Goal: Task Accomplishment & Management: Manage account settings

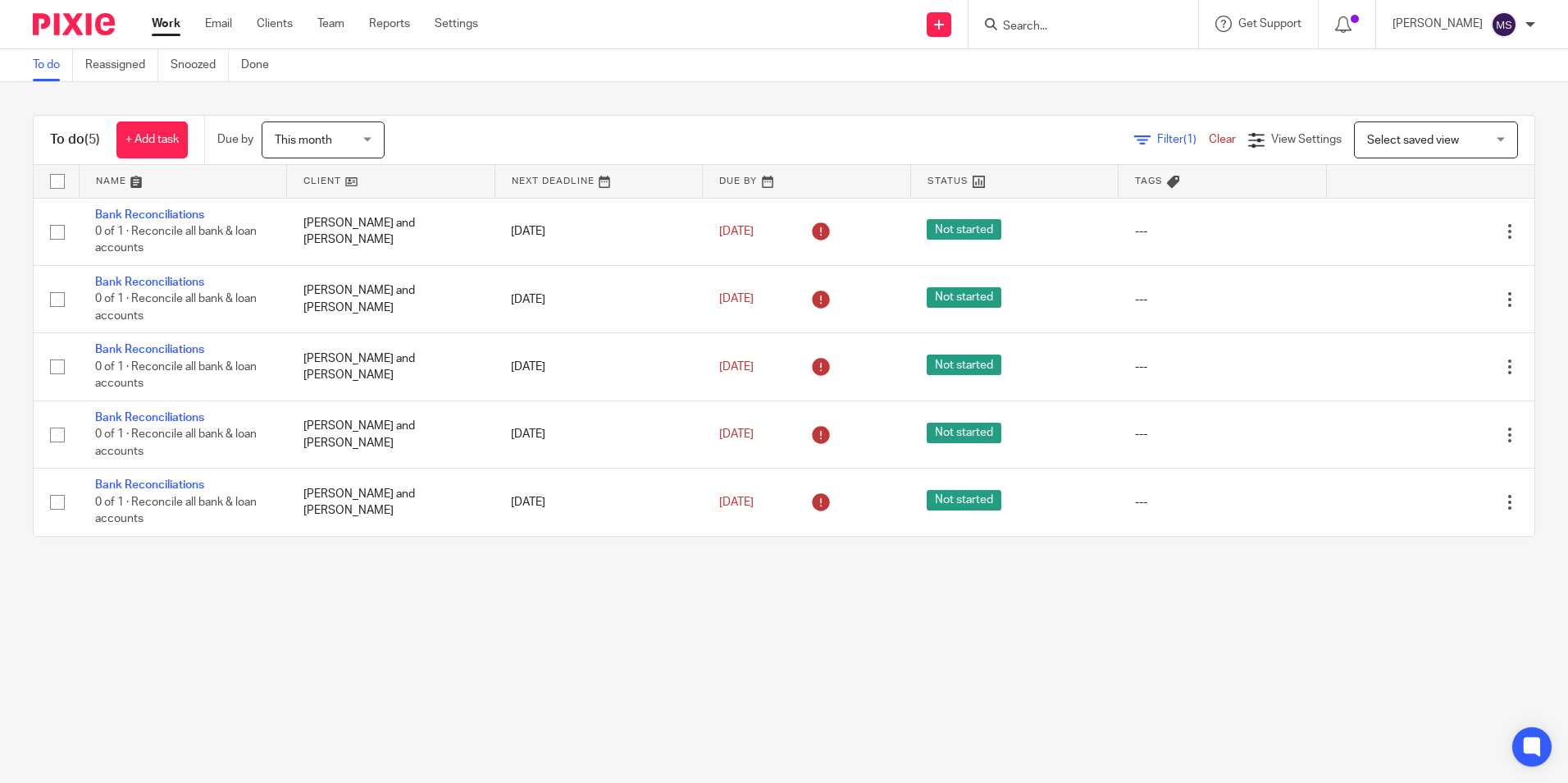
click at [1080, 23] on input "Search" at bounding box center [1075, 27] width 148 height 15
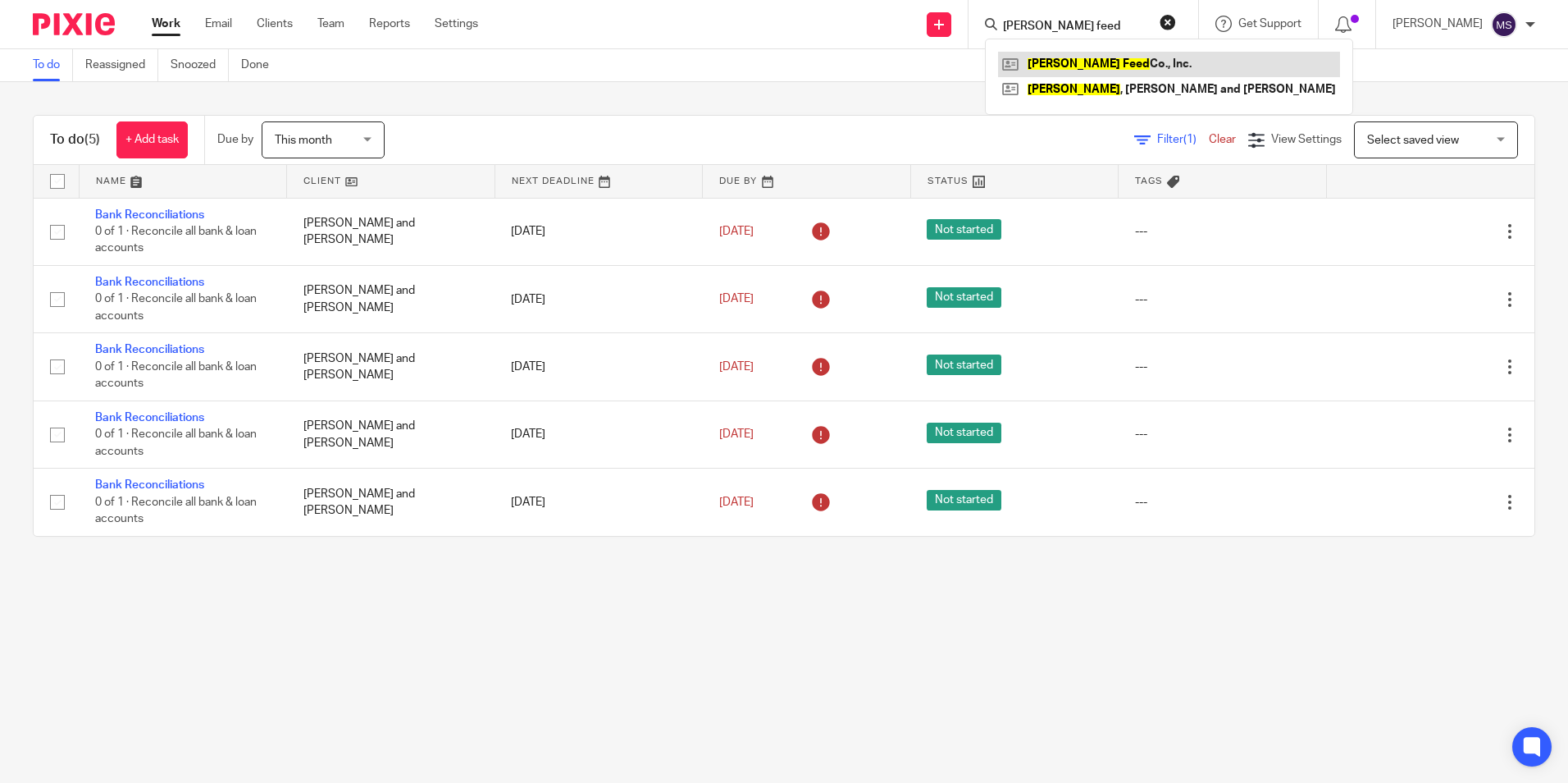
type input "[PERSON_NAME] feed"
click at [1120, 63] on link at bounding box center [1170, 64] width 342 height 25
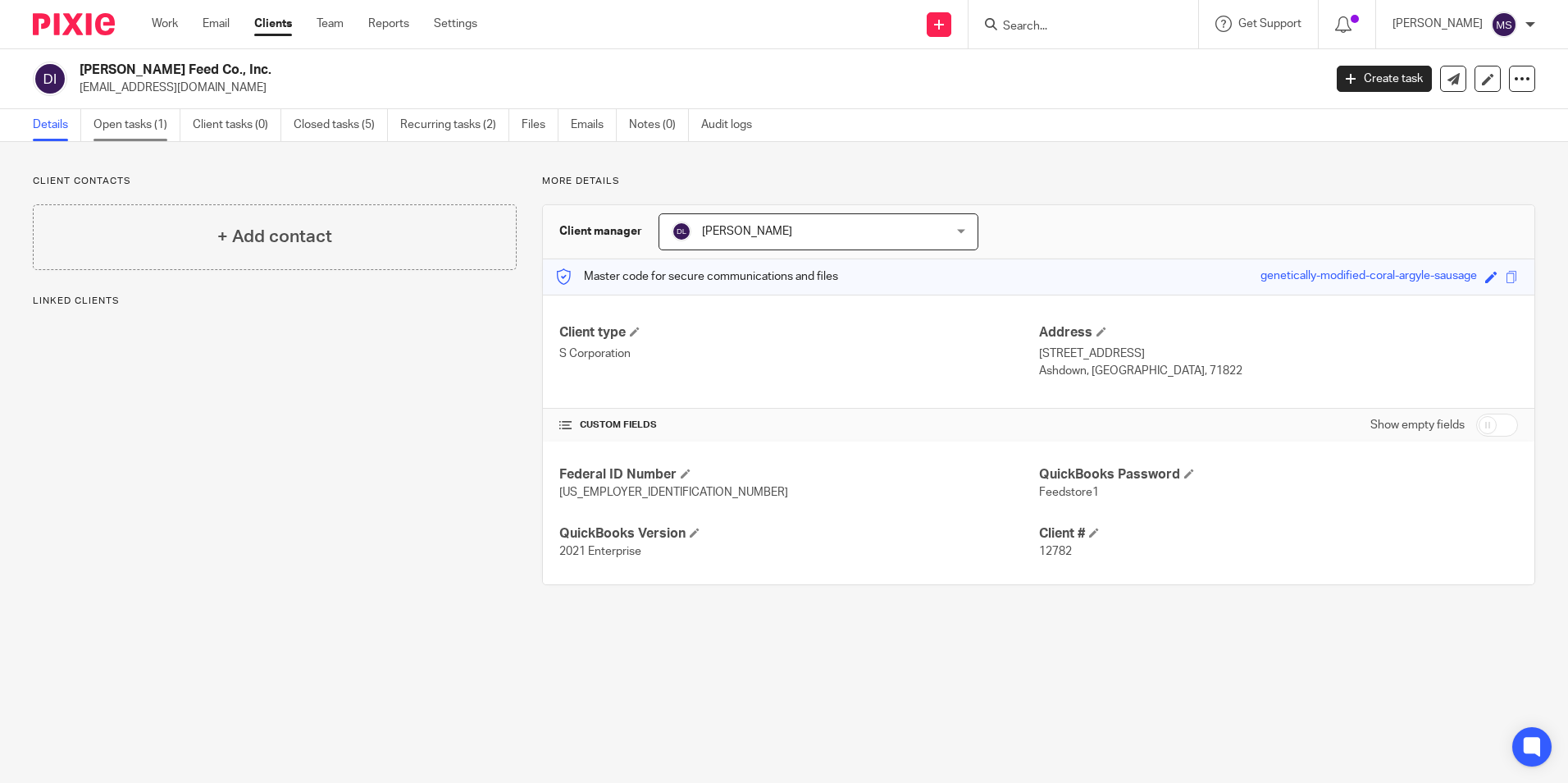
click at [138, 120] on link "Open tasks (1)" at bounding box center [137, 125] width 87 height 32
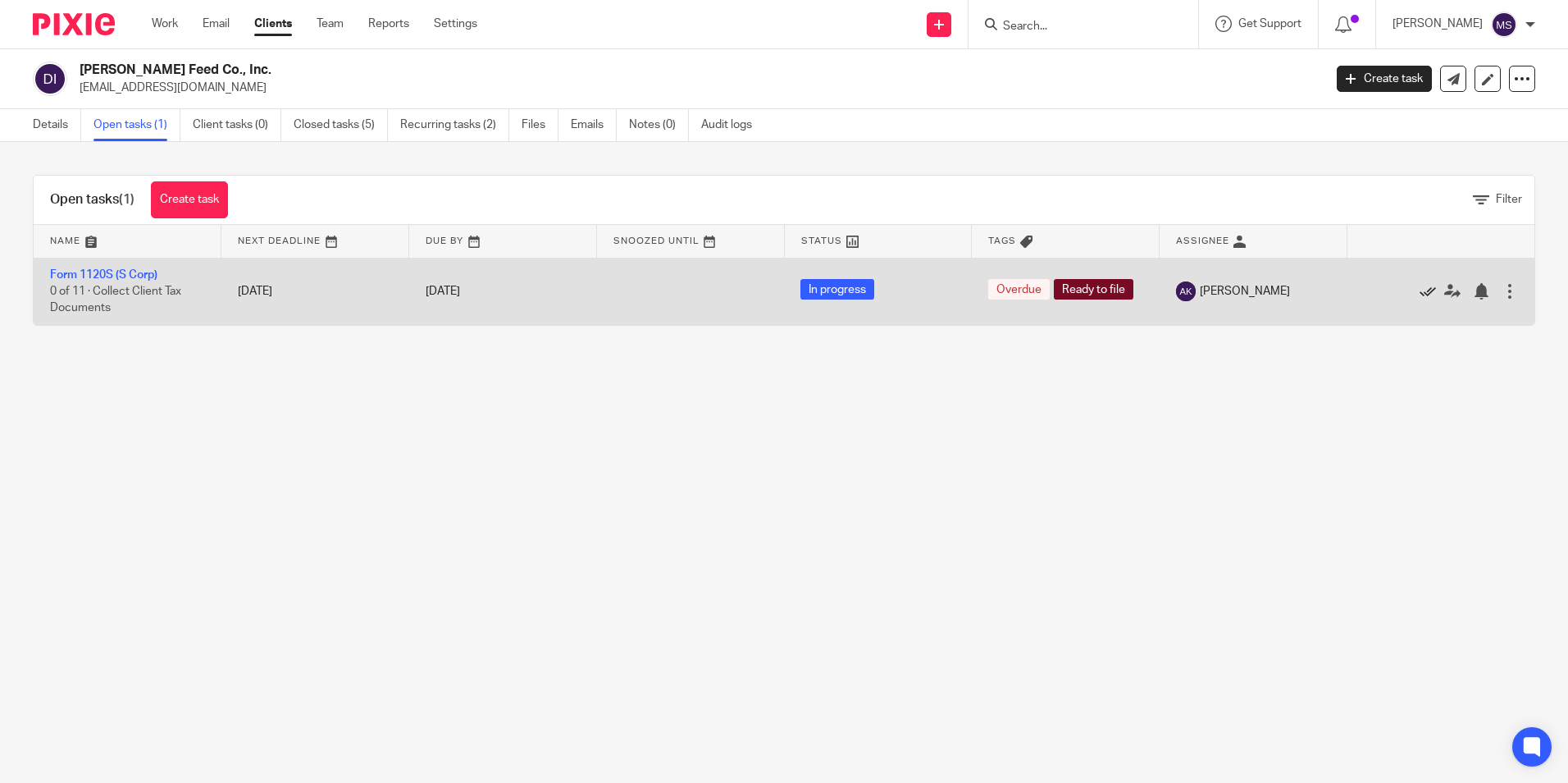
click at [1420, 286] on icon at bounding box center [1428, 291] width 16 height 16
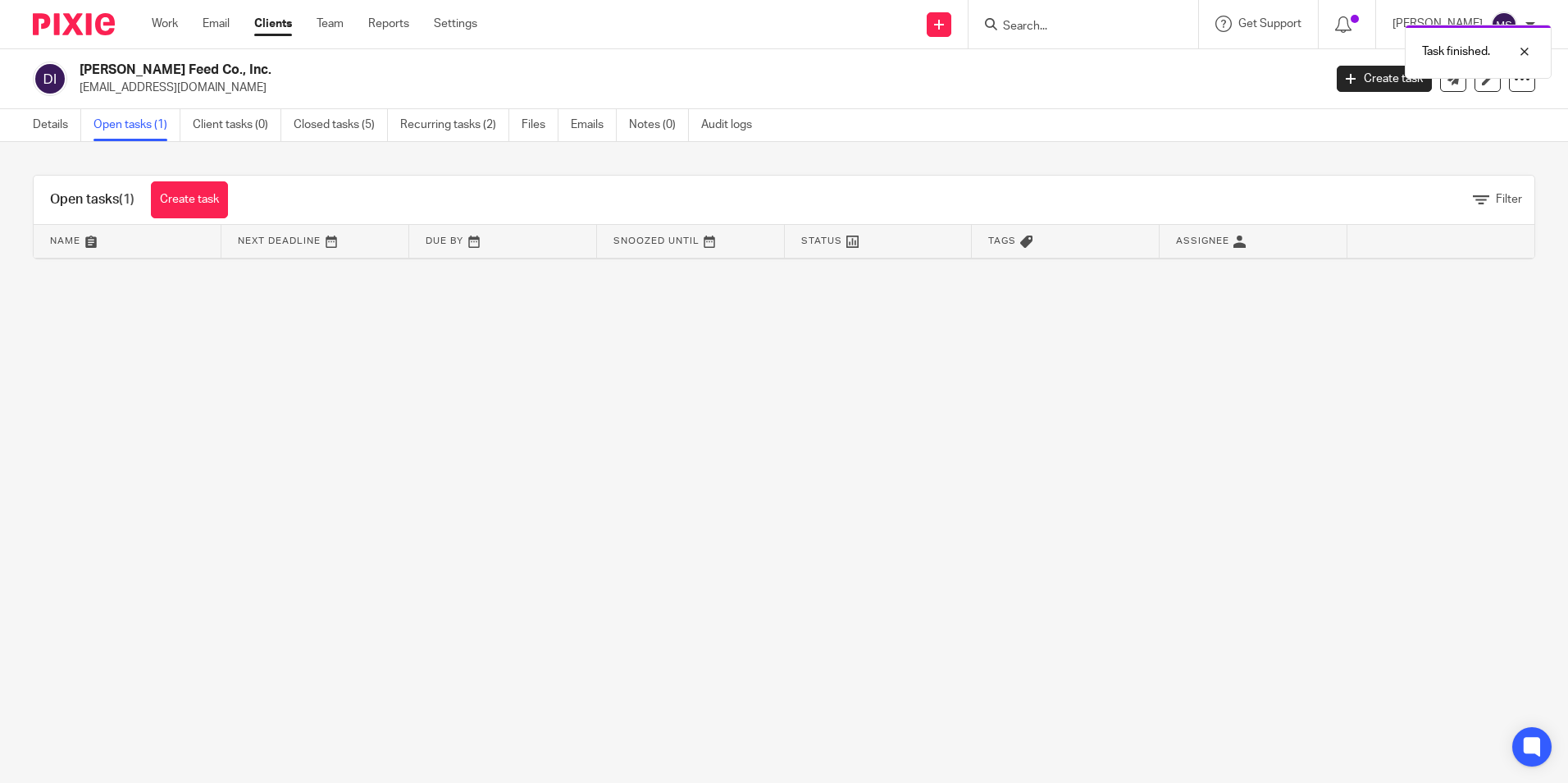
click at [123, 124] on link "Open tasks (1)" at bounding box center [137, 125] width 87 height 32
